Goal: Task Accomplishment & Management: Manage account settings

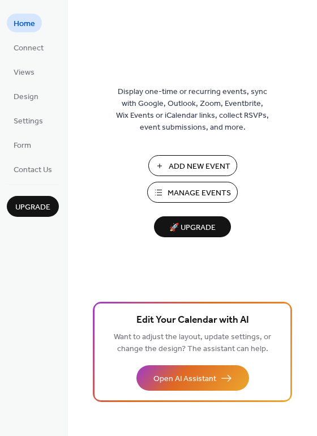
click at [202, 194] on span "Manage Events" at bounding box center [199, 193] width 63 height 12
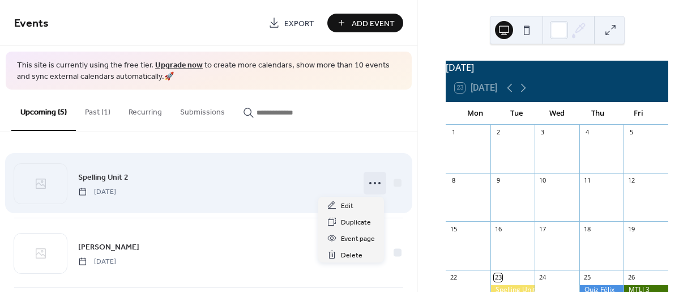
click at [367, 185] on icon at bounding box center [375, 183] width 18 height 18
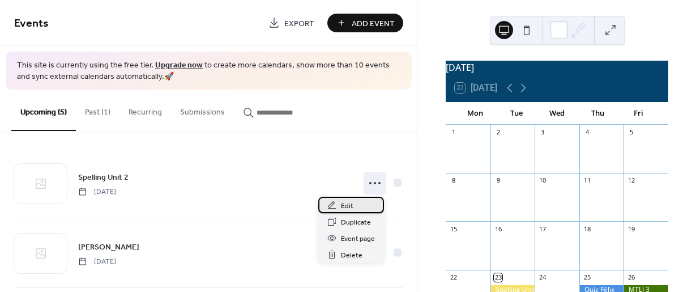
click at [357, 207] on div "Edit" at bounding box center [351, 204] width 66 height 16
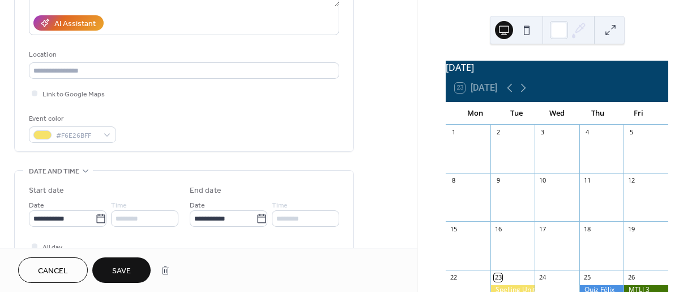
scroll to position [202, 0]
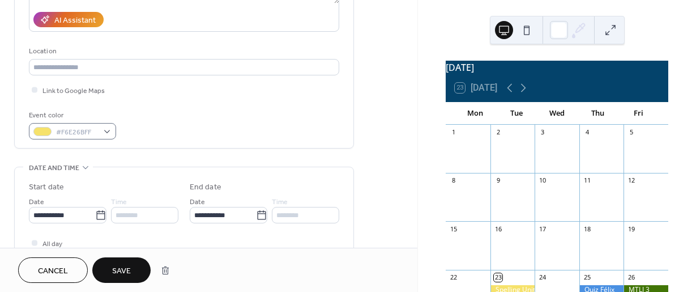
type input "**********"
click at [109, 138] on div "#F6E26BFF" at bounding box center [72, 131] width 87 height 16
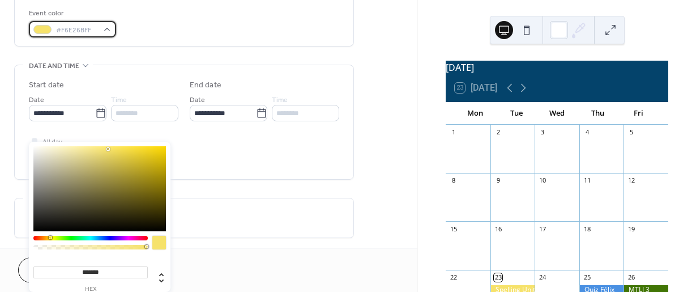
scroll to position [317, 0]
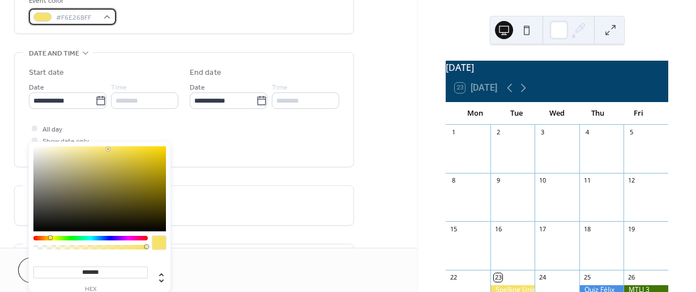
click at [110, 24] on div "#F6E26BFF" at bounding box center [72, 16] width 87 height 16
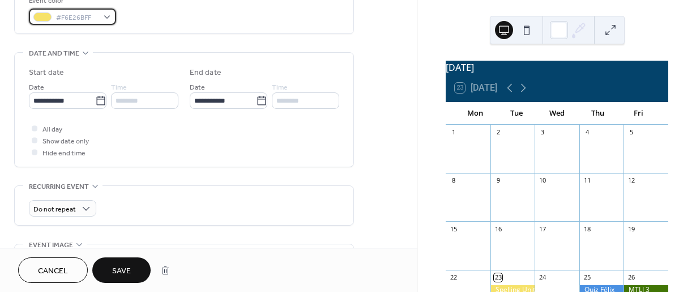
click at [116, 18] on div "#F6E26BFF" at bounding box center [72, 16] width 87 height 16
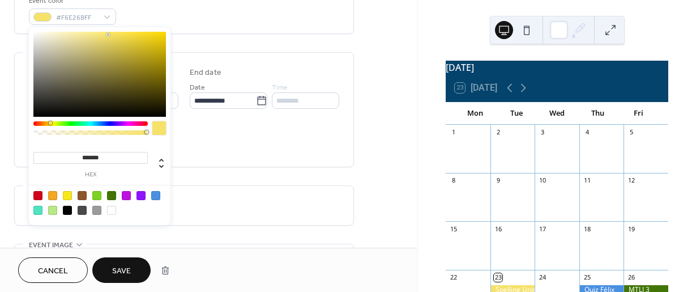
click at [109, 212] on div at bounding box center [111, 210] width 9 height 9
type input "*******"
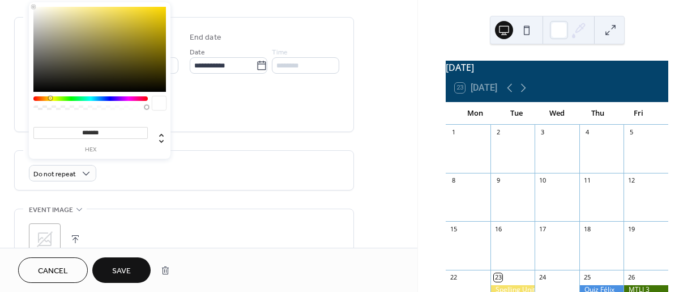
scroll to position [354, 0]
click at [246, 110] on div "All day Show date only Hide end time" at bounding box center [184, 103] width 310 height 36
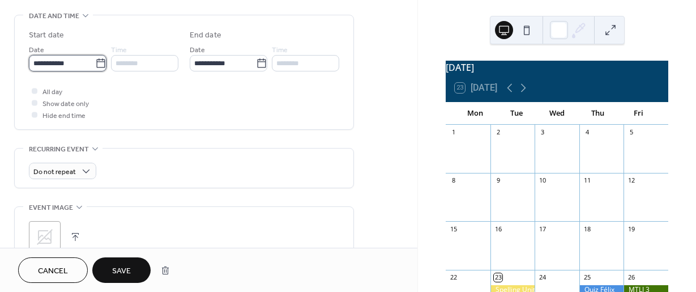
click at [85, 67] on input "**********" at bounding box center [62, 63] width 66 height 16
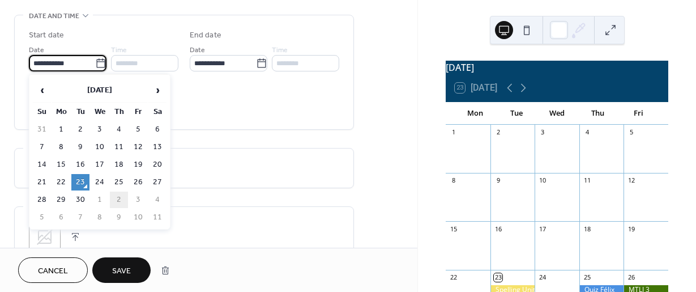
click at [121, 204] on td "2" at bounding box center [119, 199] width 18 height 16
type input "**********"
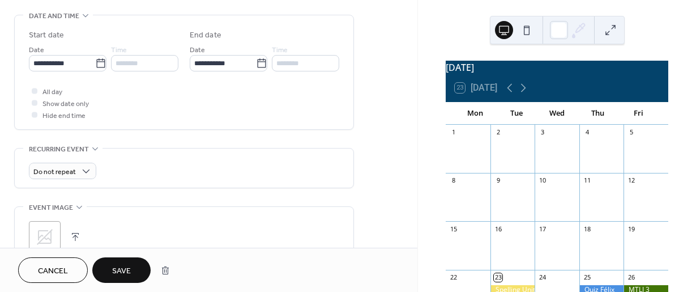
click at [130, 273] on span "Save" at bounding box center [121, 271] width 19 height 12
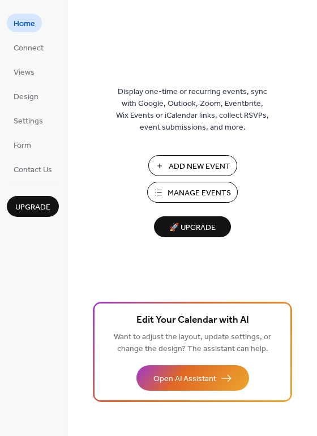
click at [186, 196] on span "Manage Events" at bounding box center [199, 193] width 63 height 12
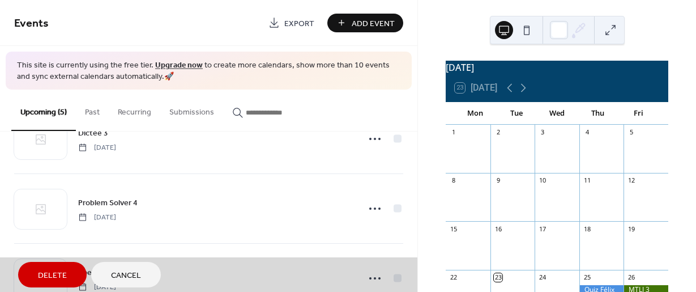
scroll to position [182, 0]
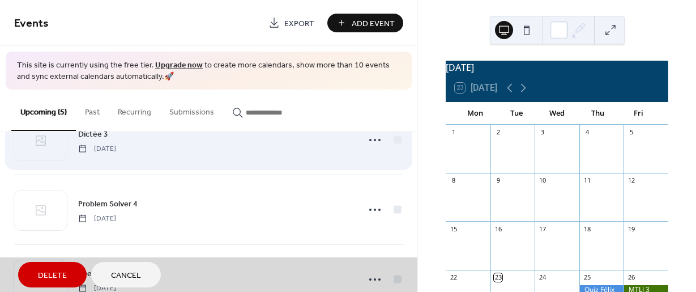
click at [371, 143] on div "Dictée 3 Monday, September 29, 2025" at bounding box center [208, 140] width 389 height 70
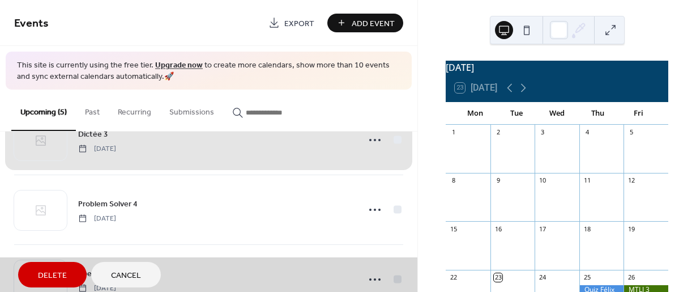
click at [369, 138] on div "Dictée 3 Monday, September 29, 2025" at bounding box center [208, 140] width 389 height 70
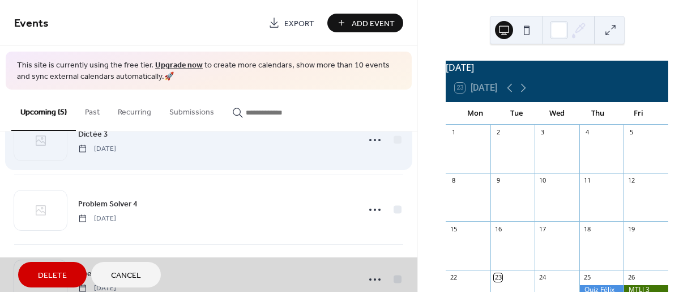
click at [371, 140] on div "Dictée 3 Monday, September 29, 2025" at bounding box center [208, 140] width 389 height 70
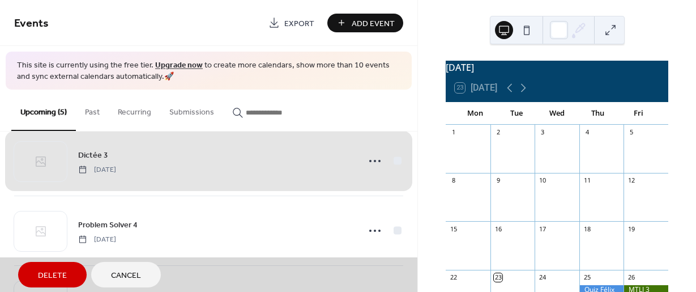
scroll to position [163, 0]
click at [368, 159] on div "Dictée 3 Monday, September 29, 2025" at bounding box center [208, 159] width 389 height 70
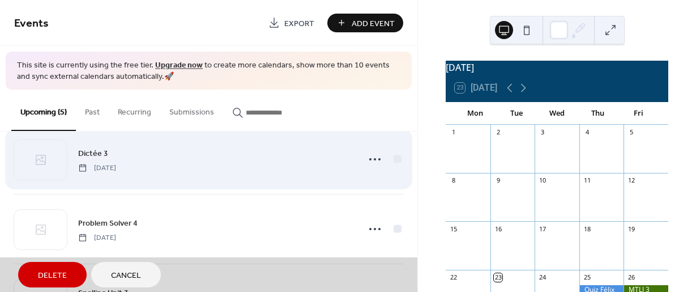
click at [368, 159] on div "Dictée 3 Monday, September 29, 2025" at bounding box center [208, 159] width 389 height 70
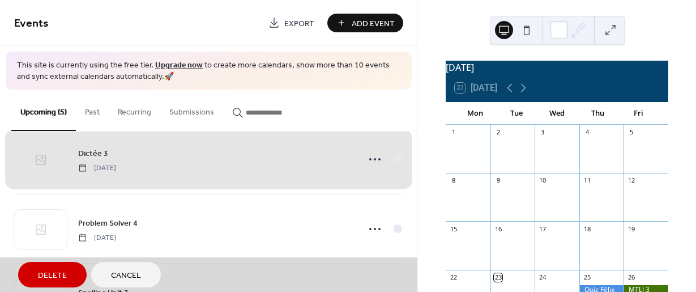
click at [368, 159] on div "Dictée 3 Monday, September 29, 2025" at bounding box center [208, 159] width 389 height 70
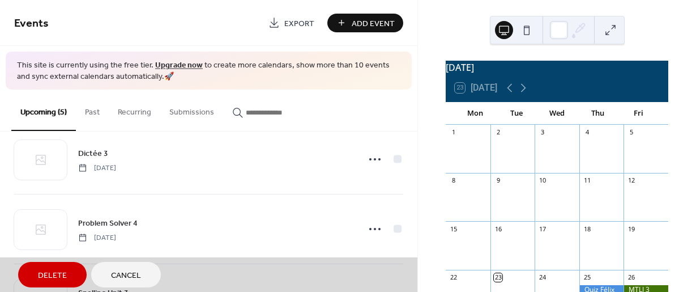
click at [431, 87] on div "September 2025 23 Today Mon Tue Wed Thu Fri 1 2 3 4 5 8 9 10 11 12 15 16 17 18 …" at bounding box center [557, 146] width 278 height 292
click at [134, 272] on span "Cancel" at bounding box center [126, 276] width 30 height 12
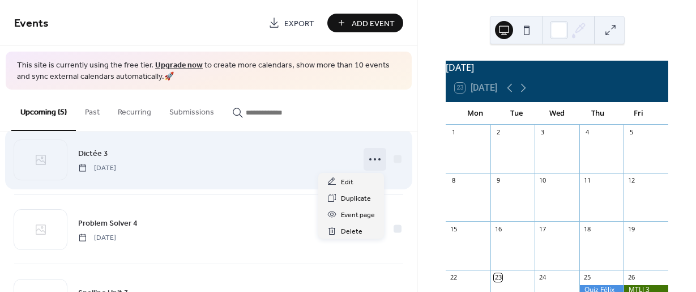
click at [374, 160] on circle at bounding box center [375, 159] width 2 height 2
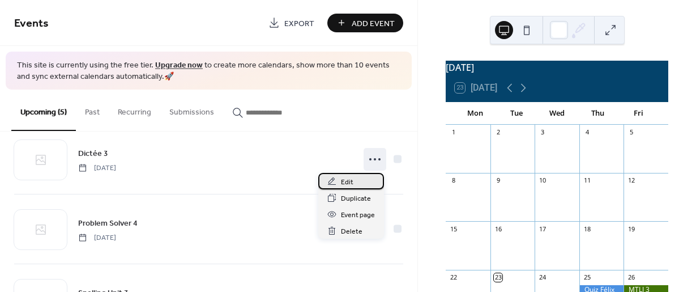
click at [359, 184] on div "Edit" at bounding box center [351, 181] width 66 height 16
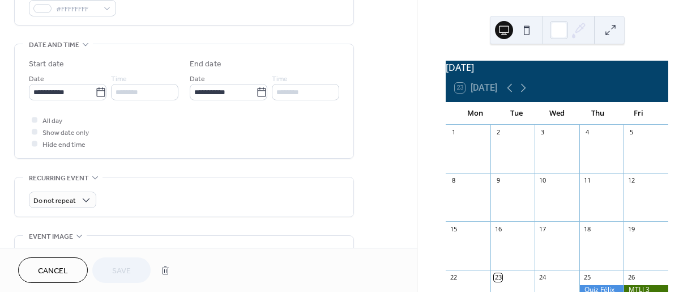
scroll to position [324, 0]
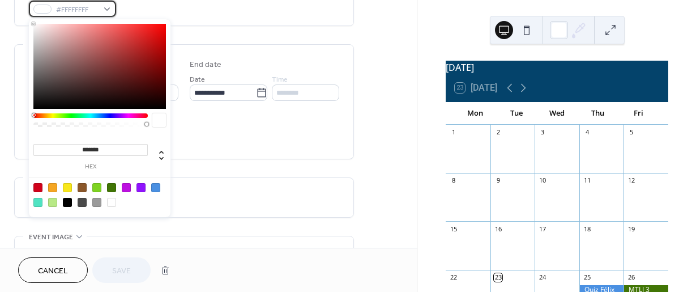
click at [105, 10] on div "#FFFFFFFF" at bounding box center [72, 9] width 87 height 16
click at [156, 189] on div at bounding box center [155, 187] width 9 height 9
type input "*******"
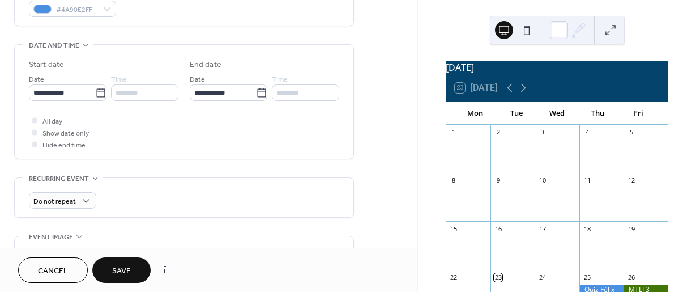
click at [123, 270] on span "Save" at bounding box center [121, 271] width 19 height 12
